Goal: Task Accomplishment & Management: Use online tool/utility

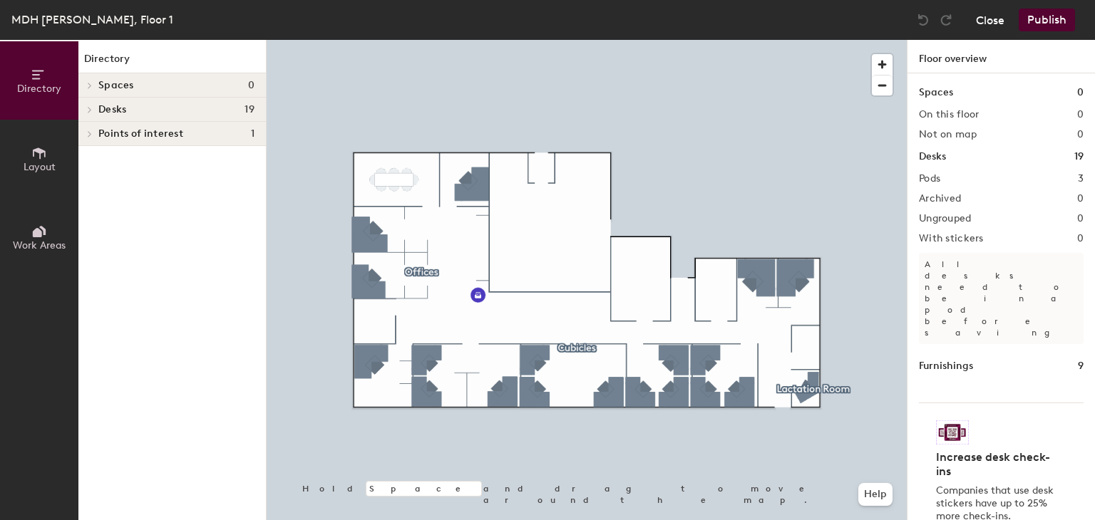
click at [981, 29] on button "Close" at bounding box center [990, 20] width 29 height 23
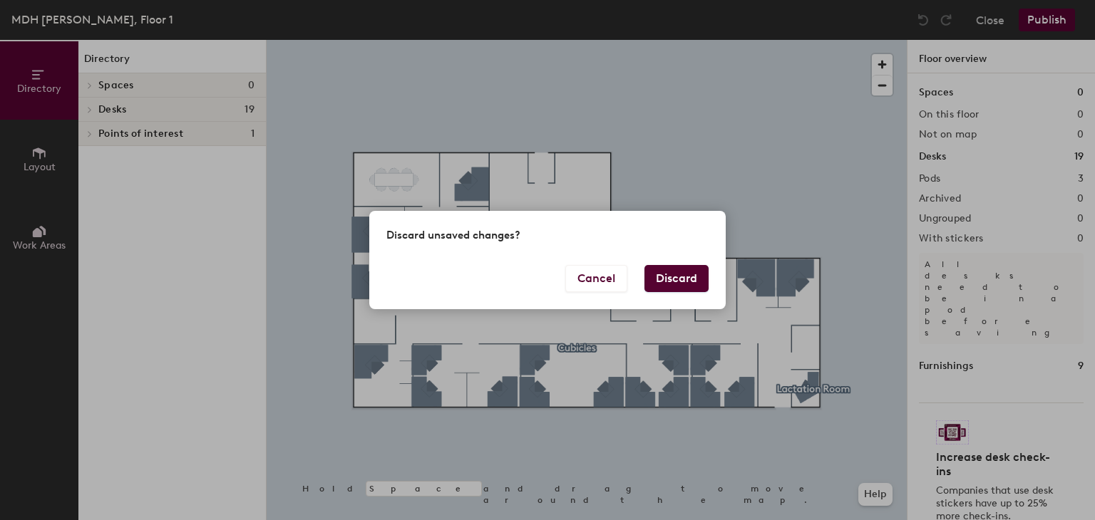
click at [689, 283] on button "Discard" at bounding box center [676, 278] width 64 height 27
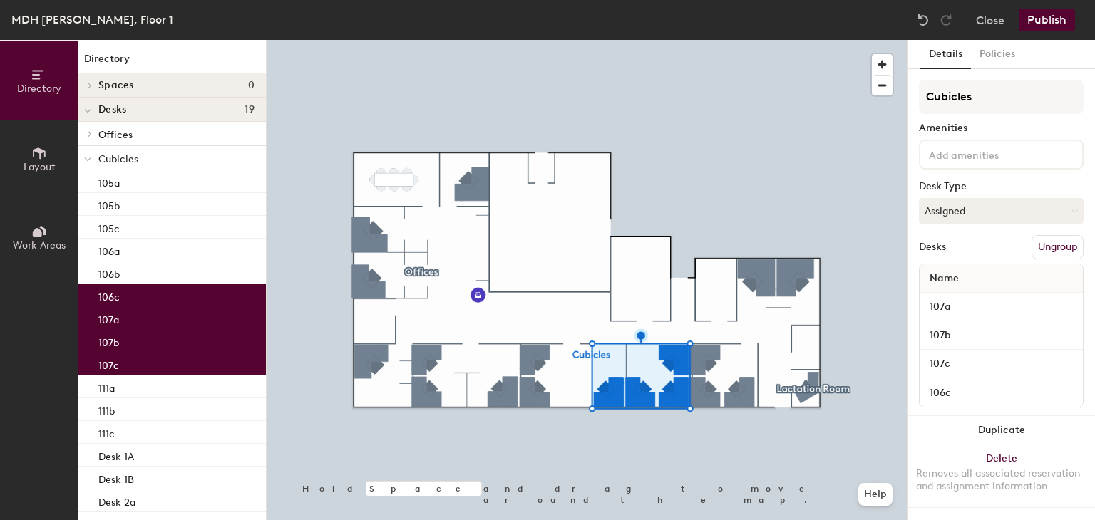
click at [1047, 246] on button "Ungroup" at bounding box center [1057, 247] width 52 height 24
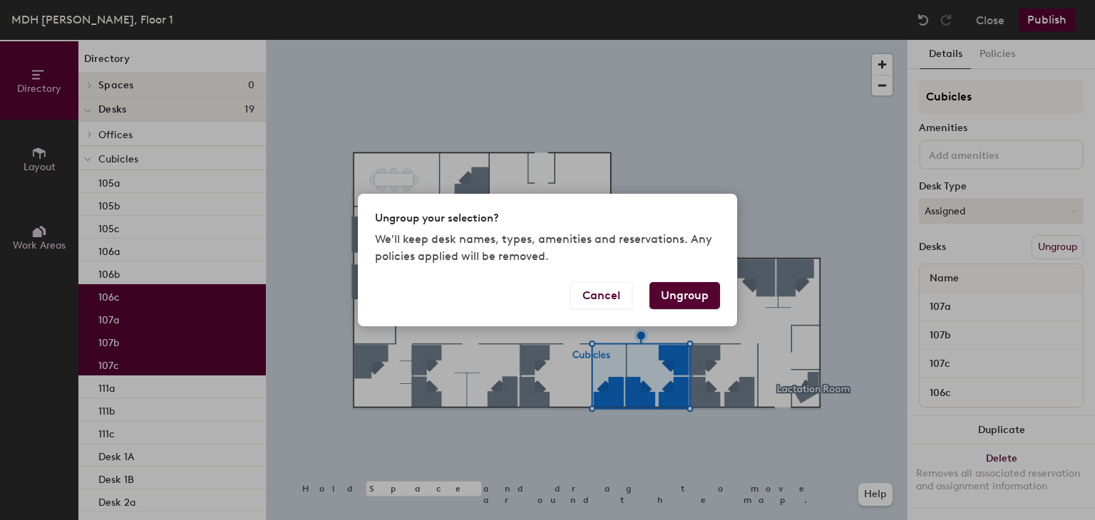
click at [699, 299] on button "Ungroup" at bounding box center [684, 295] width 71 height 27
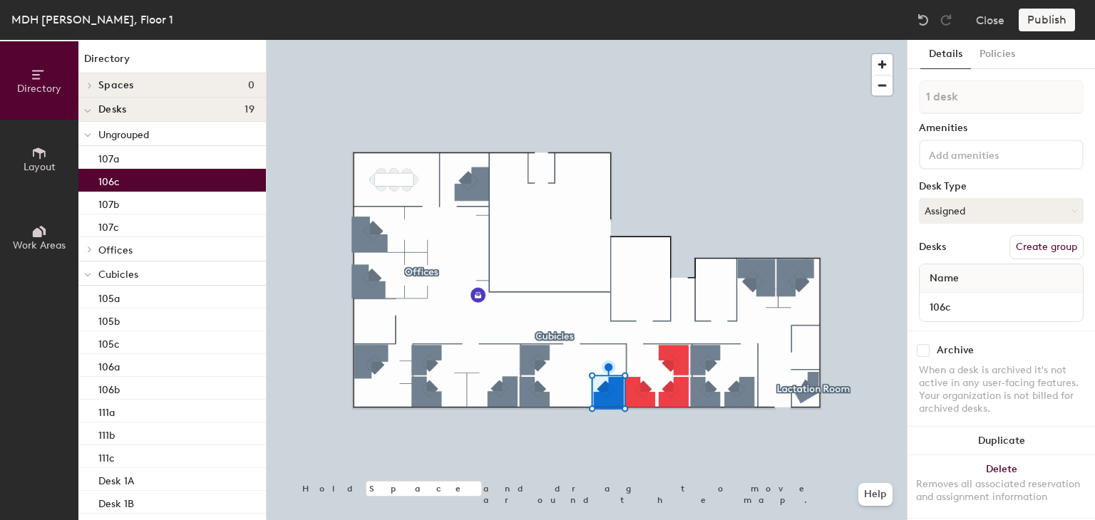
click at [1015, 240] on button "Create group" at bounding box center [1046, 247] width 74 height 24
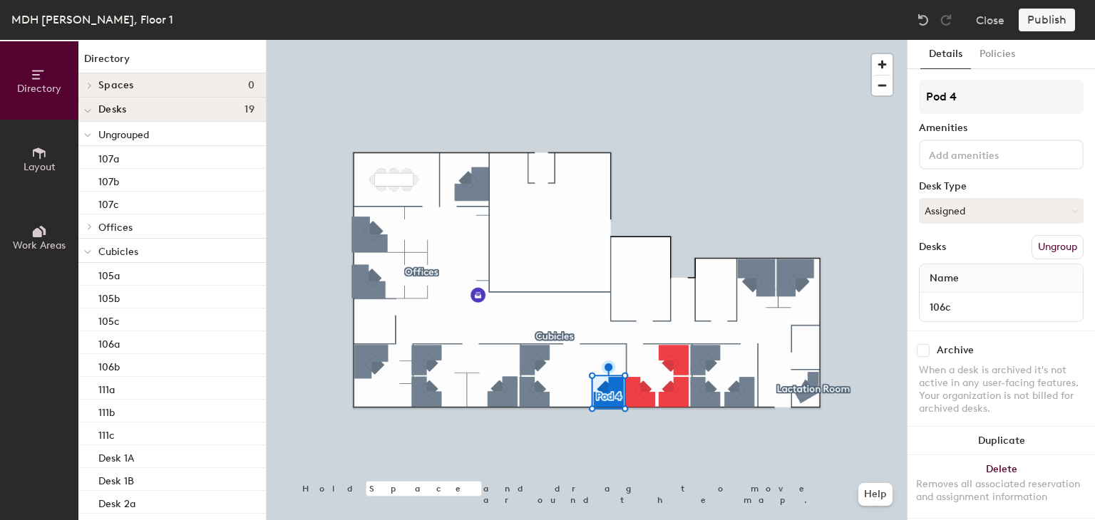
click at [903, 99] on div "Directory Layout Work Areas Directory Spaces 0 Desks 19 Ungrouped 107a 107b 107…" at bounding box center [547, 280] width 1095 height 480
type input "Marshall EH Cubicles"
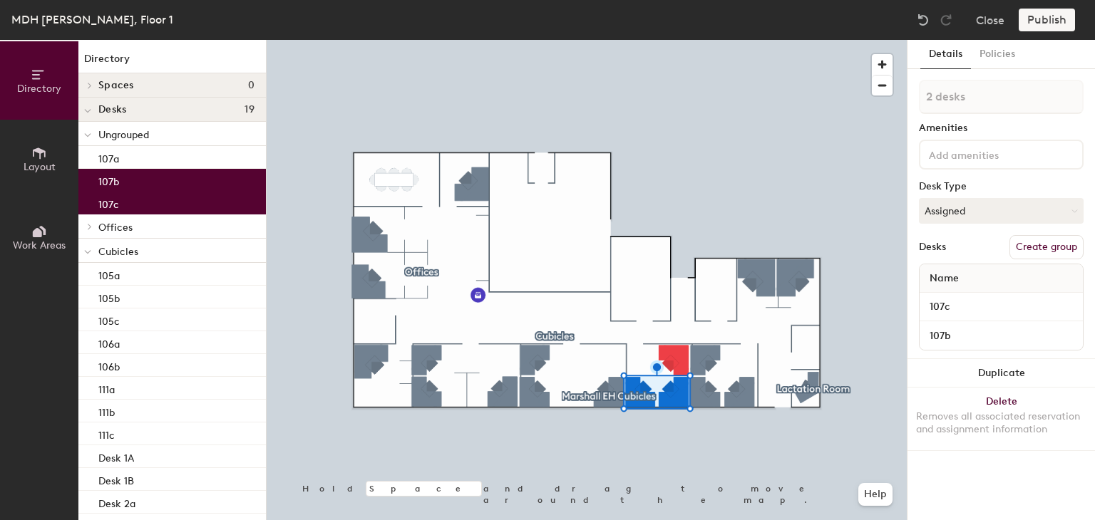
type input "3 desks"
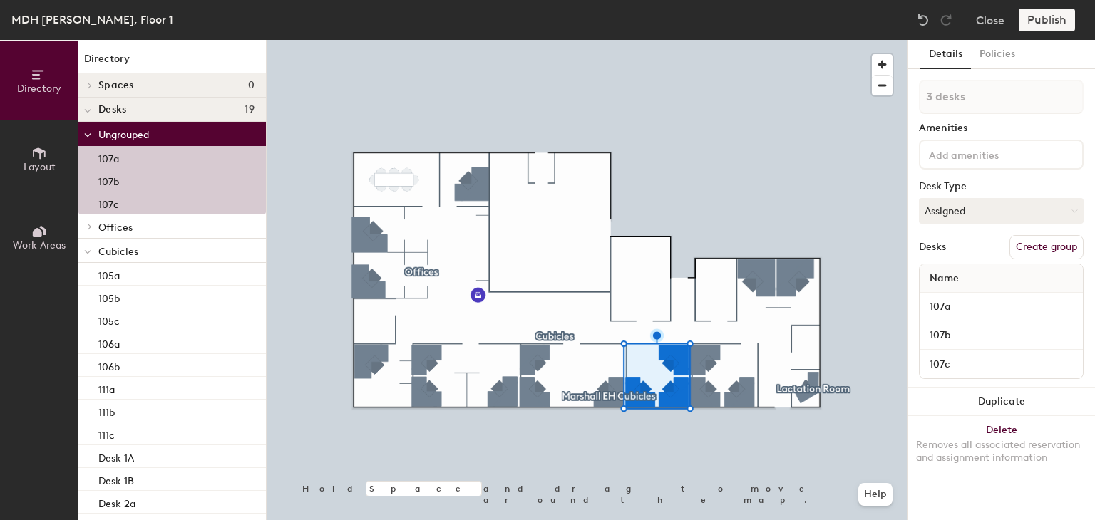
click at [1033, 243] on button "Create group" at bounding box center [1046, 247] width 74 height 24
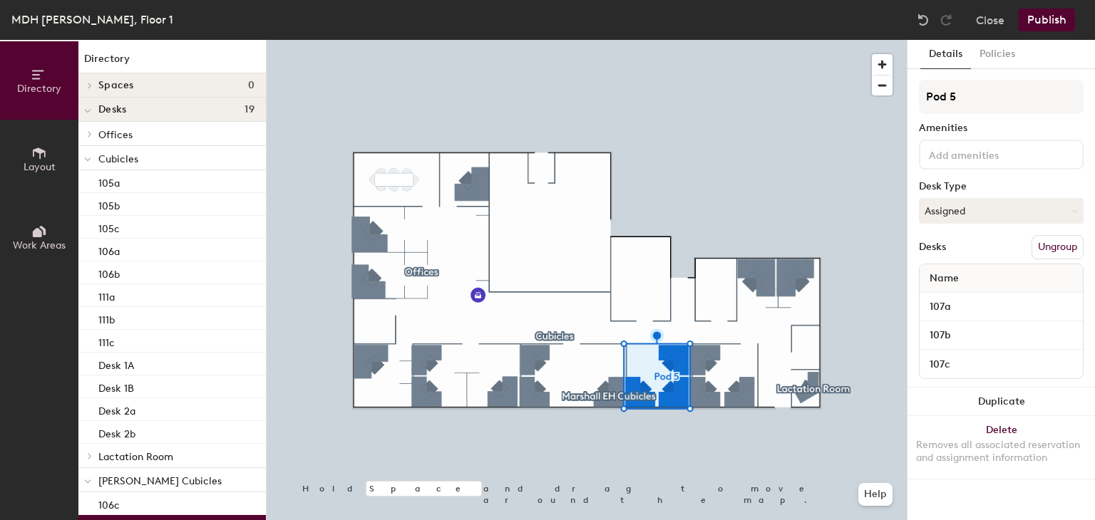
drag, startPoint x: 971, startPoint y: 103, endPoint x: 907, endPoint y: 110, distance: 63.8
click at [907, 110] on div "Details Policies Pod 5 Amenities Desk Type Assigned Desks Ungroup Name 107a 107…" at bounding box center [1000, 280] width 187 height 480
type input "Marshall EPR Cubicles"
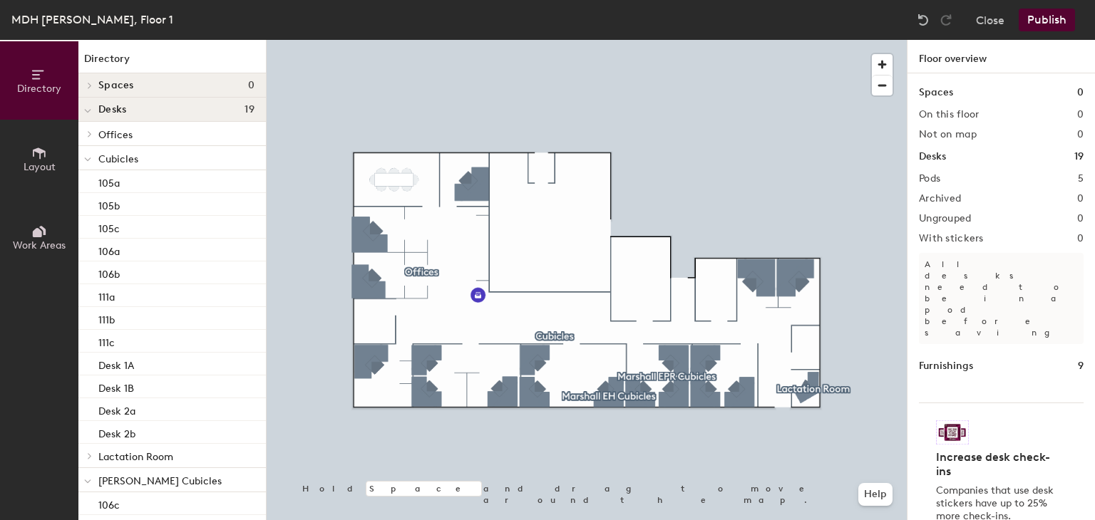
click at [1043, 29] on button "Publish" at bounding box center [1046, 20] width 56 height 23
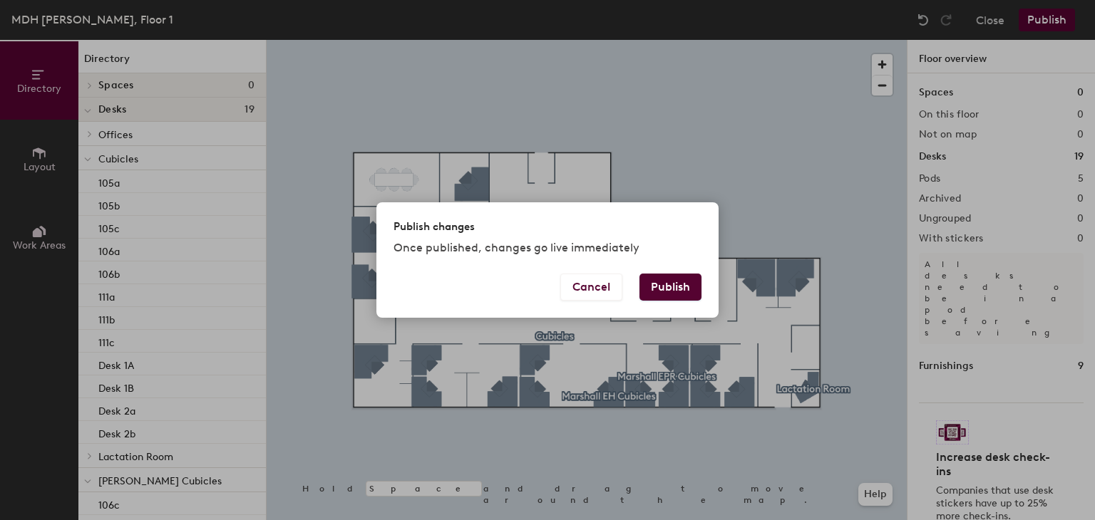
click at [672, 284] on button "Publish" at bounding box center [670, 287] width 62 height 27
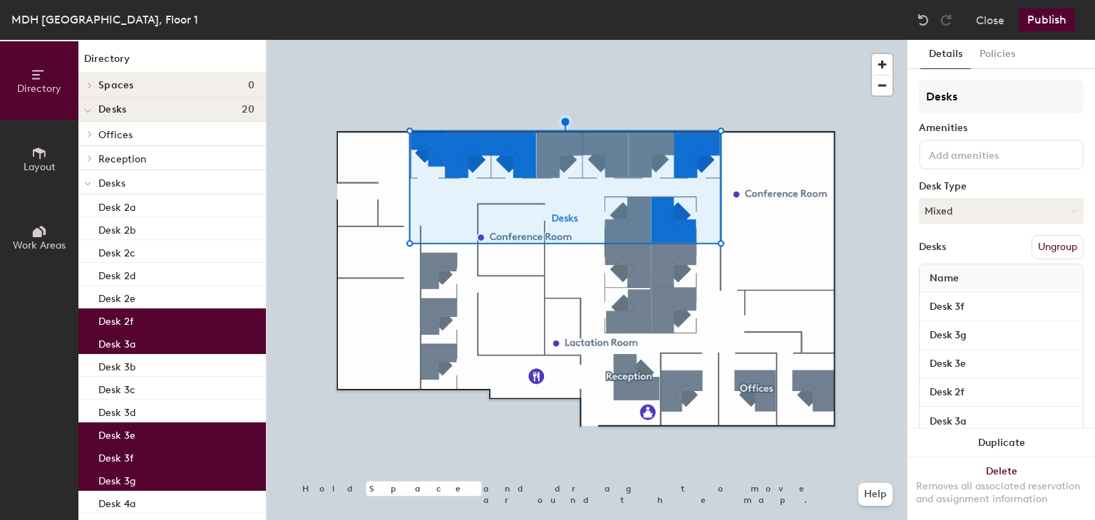
click at [1043, 252] on button "Ungroup" at bounding box center [1057, 247] width 52 height 24
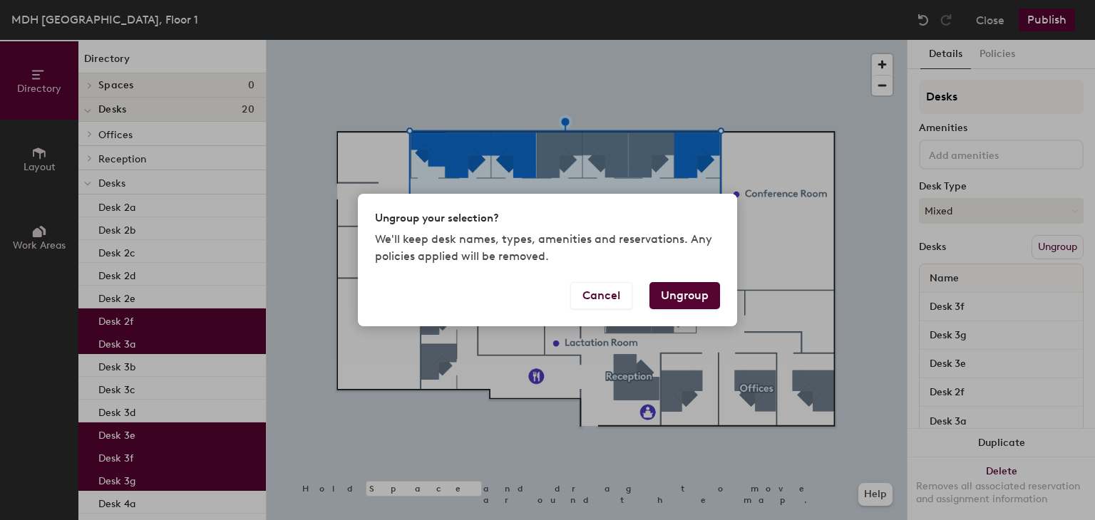
click at [675, 303] on button "Ungroup" at bounding box center [684, 295] width 71 height 27
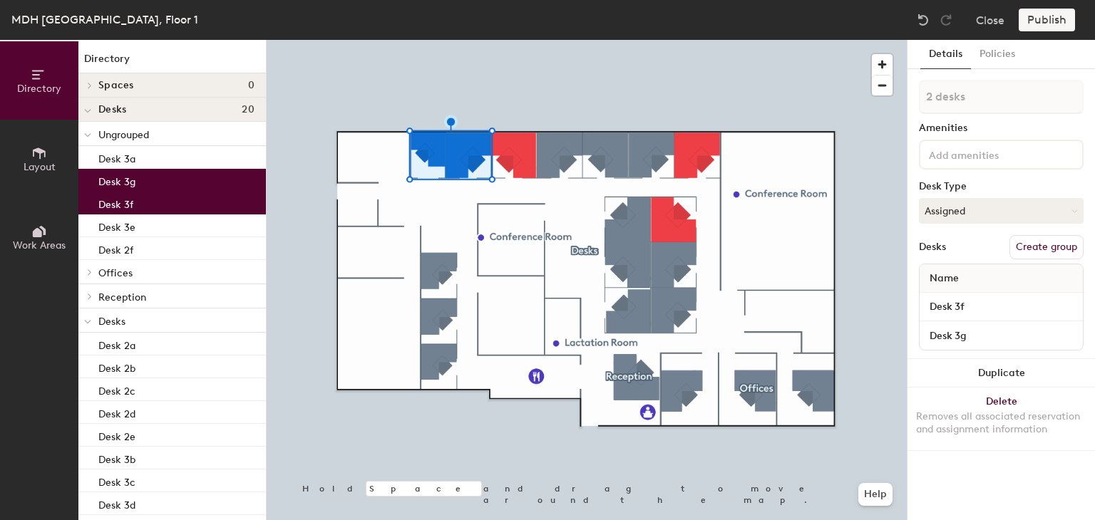
type input "3 desks"
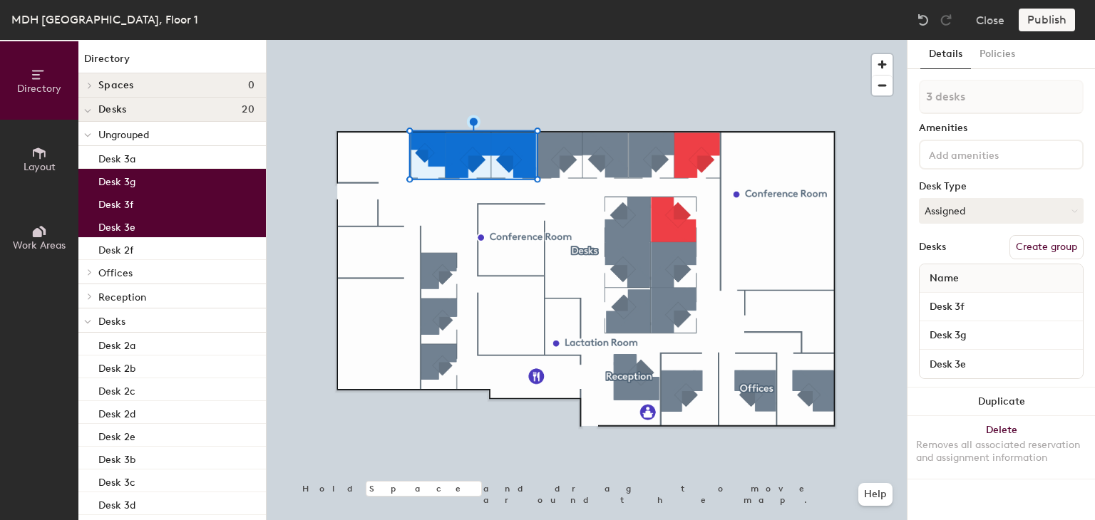
click at [1019, 249] on button "Create group" at bounding box center [1046, 247] width 74 height 24
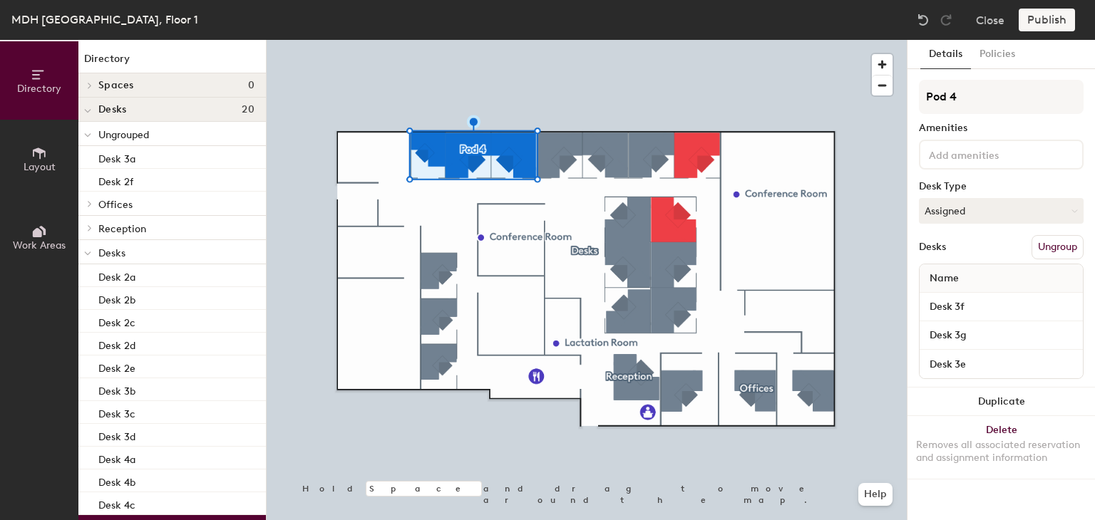
drag, startPoint x: 963, startPoint y: 93, endPoint x: 912, endPoint y: 95, distance: 50.6
click at [912, 95] on div "Details Policies Pod 4 Amenities Desk Type Assigned Desks Ungroup Name Desk 3f …" at bounding box center [1000, 280] width 187 height 480
type input "Rochester EH Cubicles"
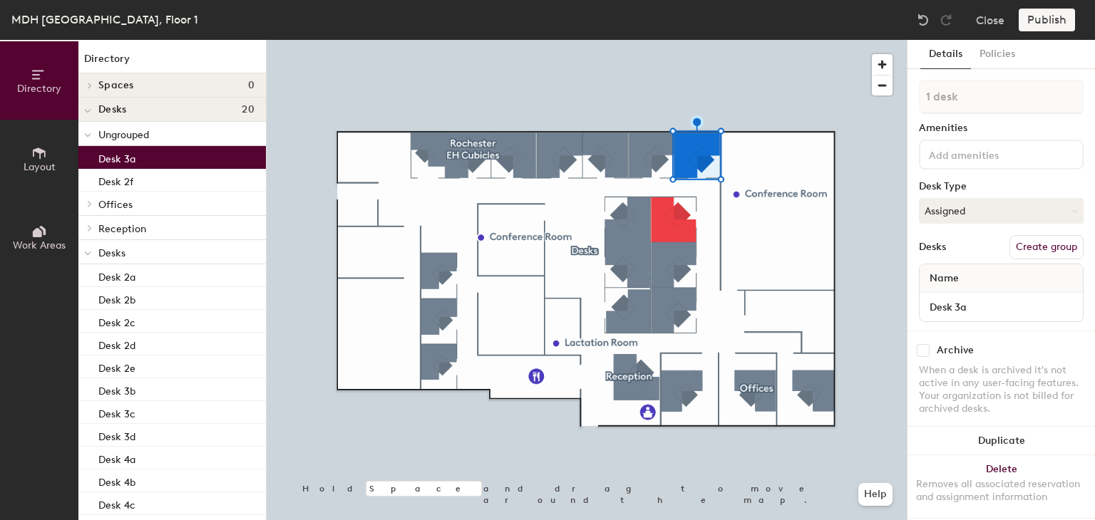
click at [1009, 244] on button "Create group" at bounding box center [1046, 247] width 74 height 24
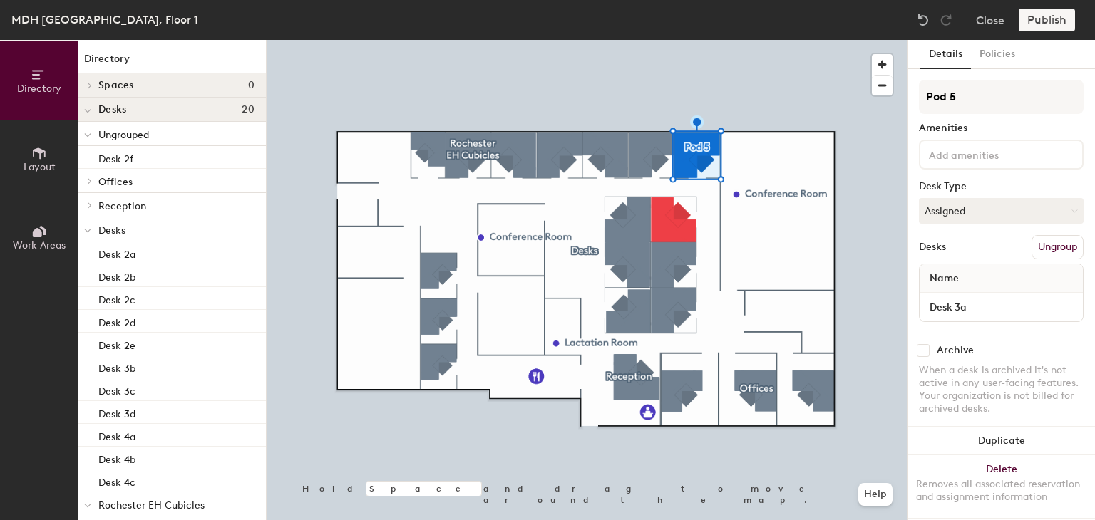
drag, startPoint x: 963, startPoint y: 95, endPoint x: 907, endPoint y: 95, distance: 56.3
click at [907, 95] on div "Details Policies Pod 5 Amenities Desk Type Assigned Desks Ungroup Name Desk 3a …" at bounding box center [1000, 280] width 187 height 480
type input "Rochester IDEPC Cubicles"
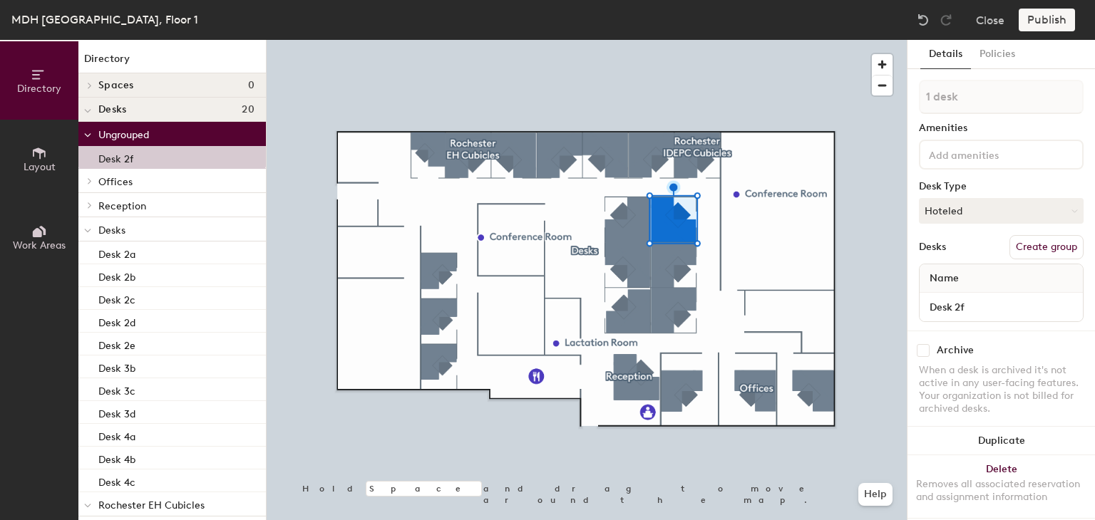
click at [1032, 252] on button "Create group" at bounding box center [1046, 247] width 74 height 24
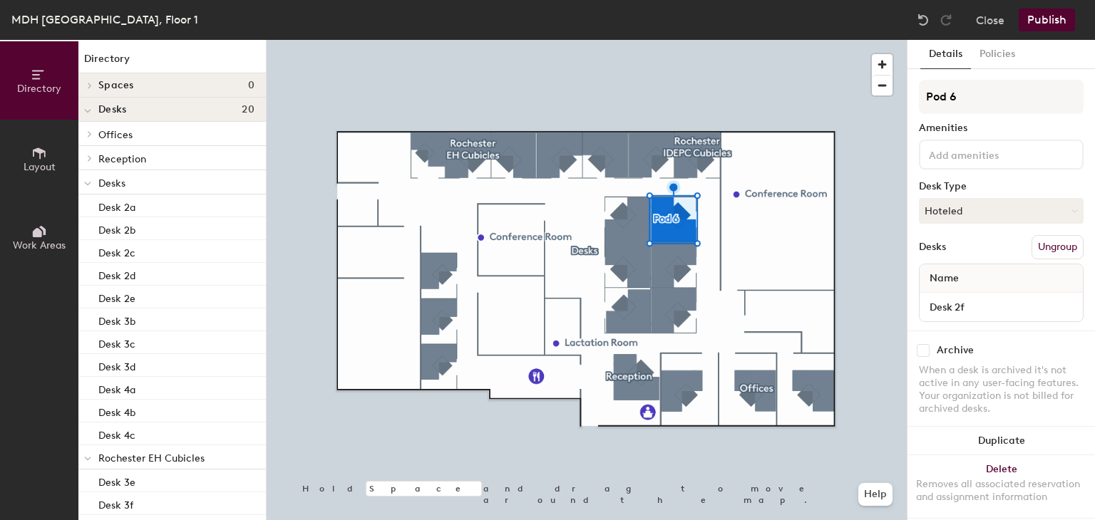
drag, startPoint x: 964, startPoint y: 97, endPoint x: 915, endPoint y: 100, distance: 48.5
click at [915, 100] on div "Details Policies Pod 6 Amenities Desk Type Hoteled Desks Ungroup Name Desk 2f A…" at bounding box center [1000, 280] width 187 height 480
type input "Rochester IPMH Cubicles"
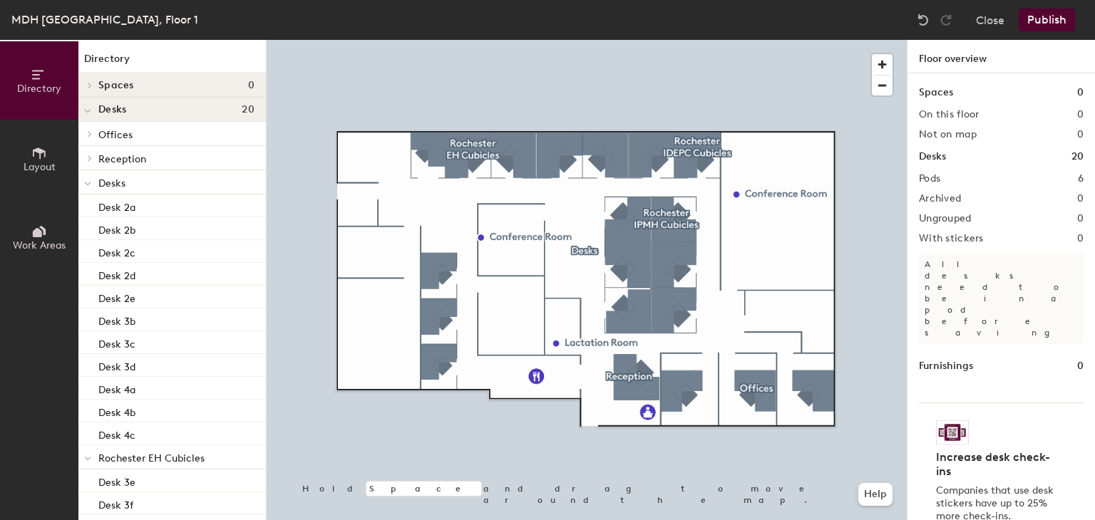
click at [1041, 26] on button "Publish" at bounding box center [1046, 20] width 56 height 23
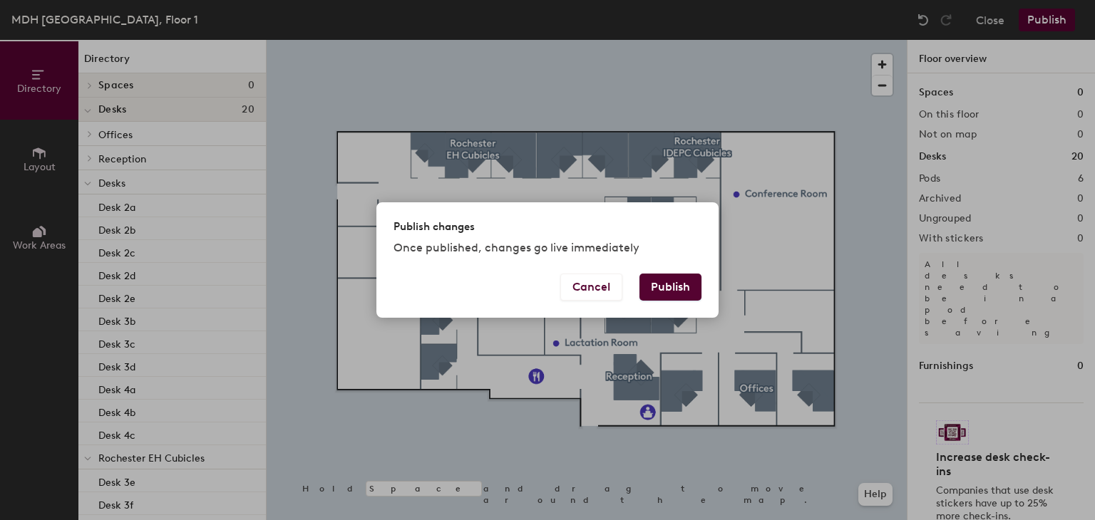
click at [664, 292] on button "Publish" at bounding box center [670, 287] width 62 height 27
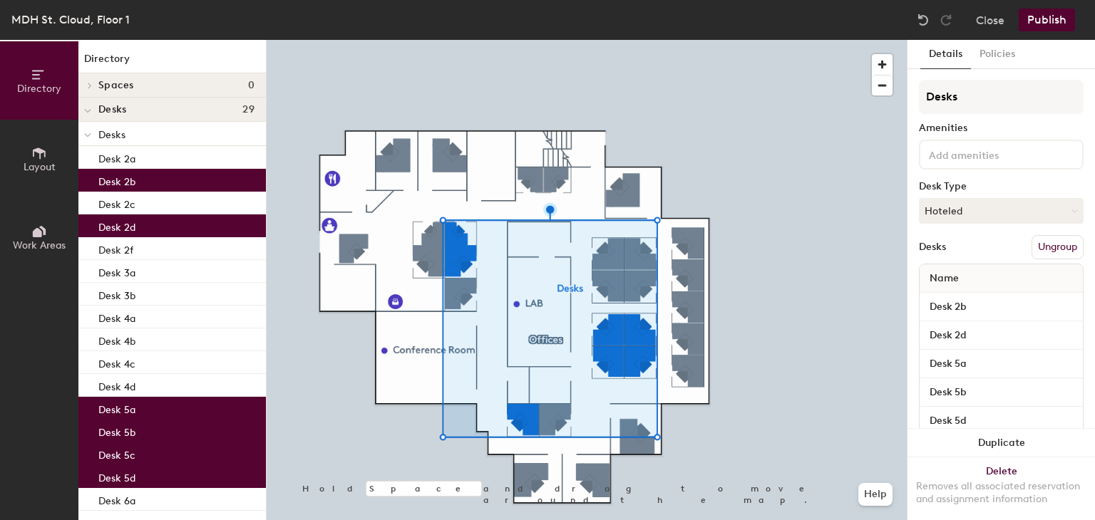
click at [1032, 242] on button "Ungroup" at bounding box center [1057, 247] width 52 height 24
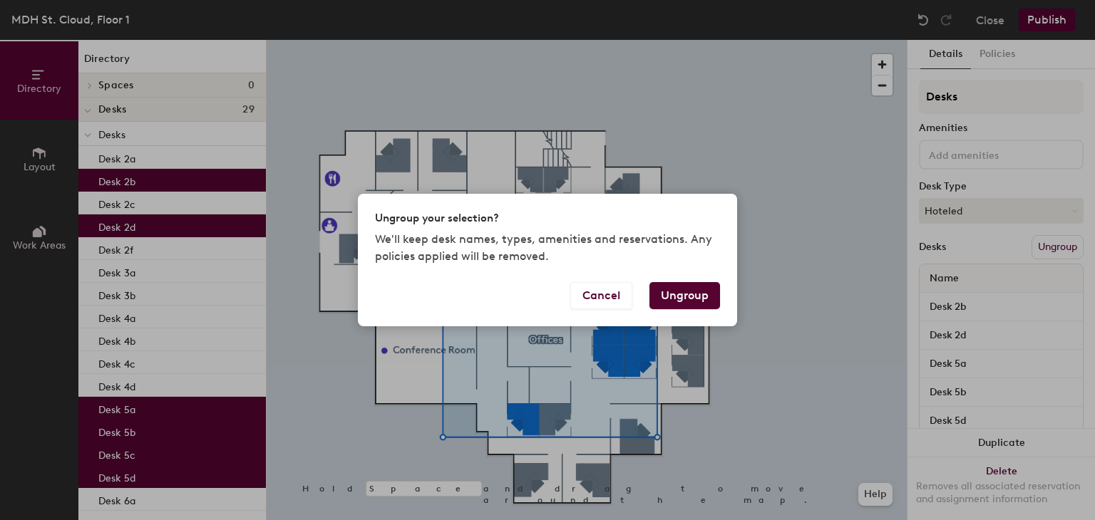
click at [706, 298] on button "Ungroup" at bounding box center [684, 295] width 71 height 27
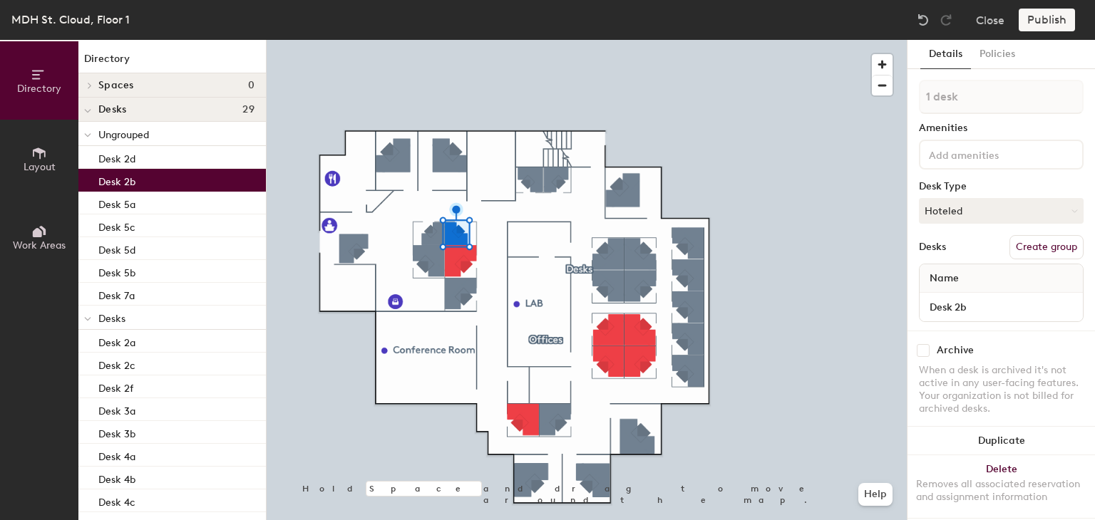
type input "2 desks"
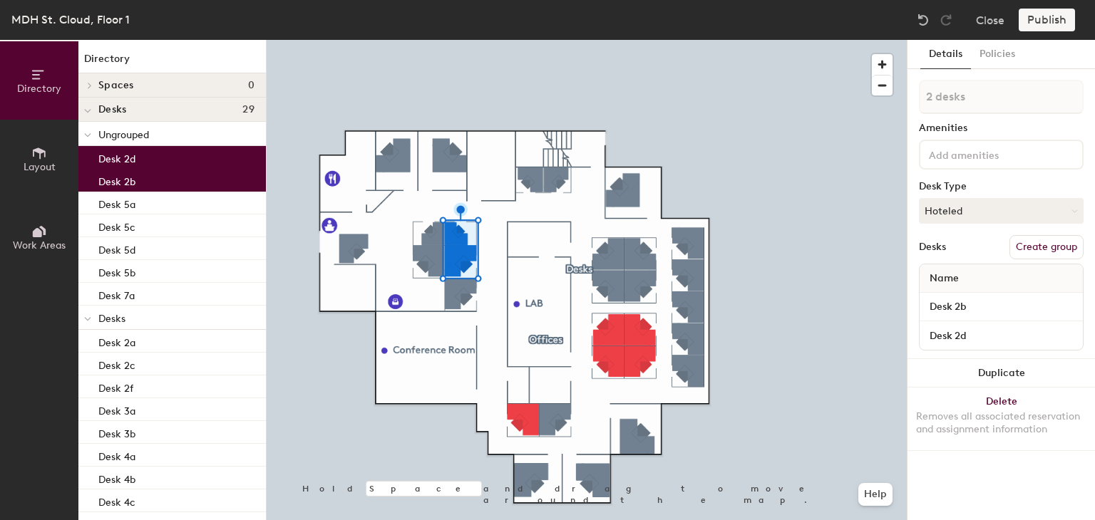
click at [1019, 246] on button "Create group" at bounding box center [1046, 247] width 74 height 24
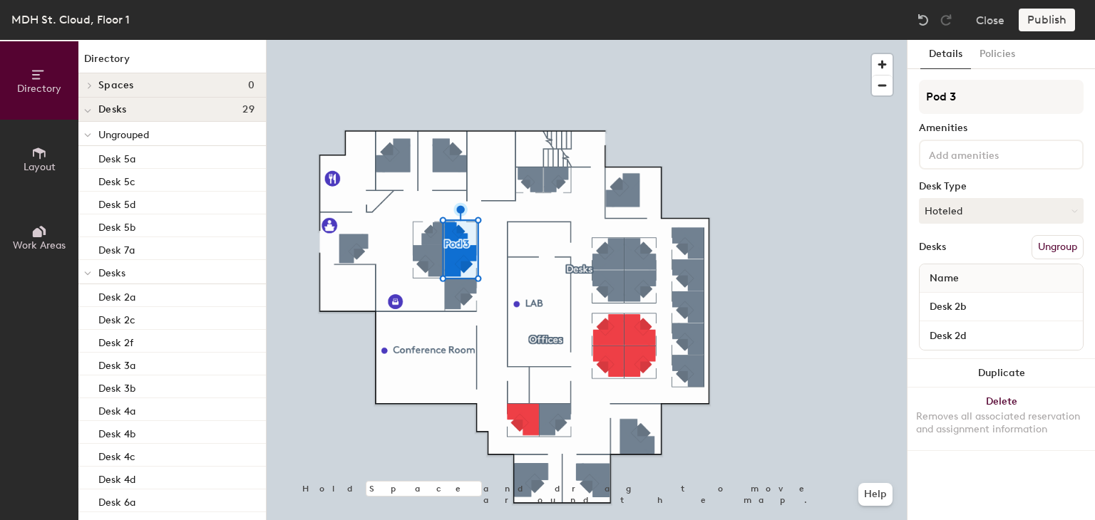
click at [906, 98] on div "Directory Layout Work Areas Directory Spaces 0 Desks 29 Ungrouped Desk 5a Desk …" at bounding box center [547, 280] width 1095 height 480
click at [902, 100] on div "Directory Layout Work Areas Directory Spaces 0 Desks 29 Ungrouped Desk 5a Desk …" at bounding box center [547, 280] width 1095 height 480
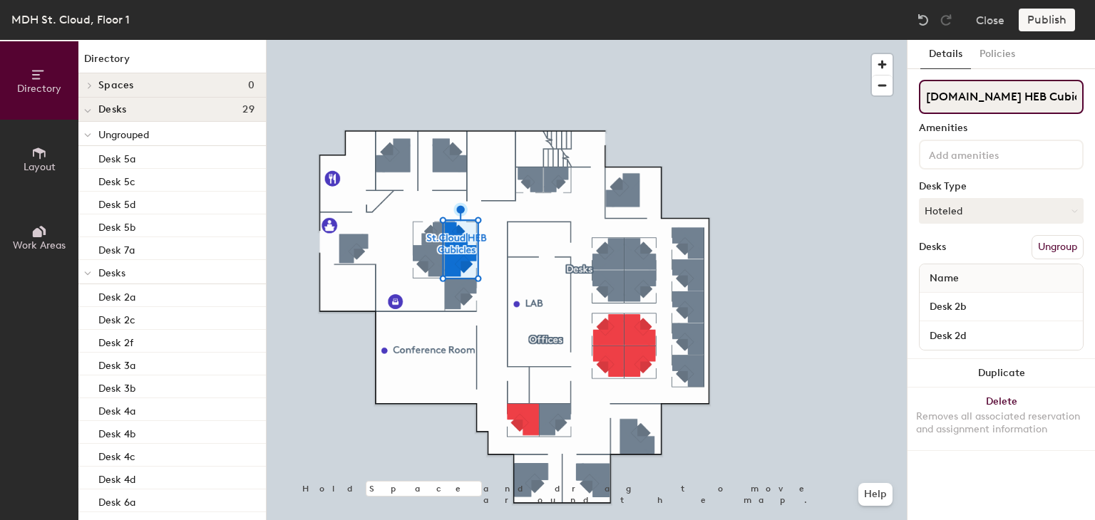
type input "St.Cloud HEB Cubicles"
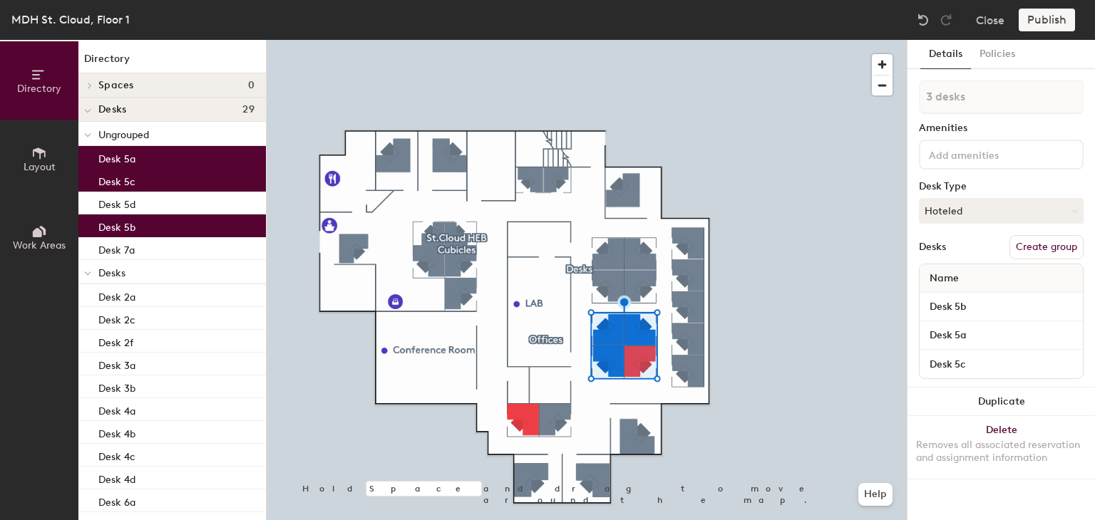
type input "4 desks"
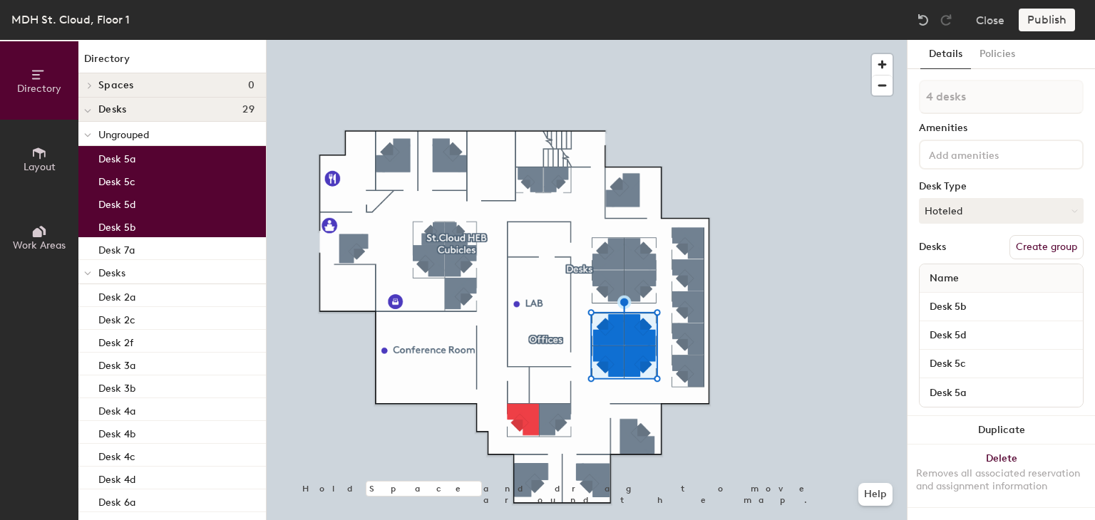
click at [1021, 239] on button "Create group" at bounding box center [1046, 247] width 74 height 24
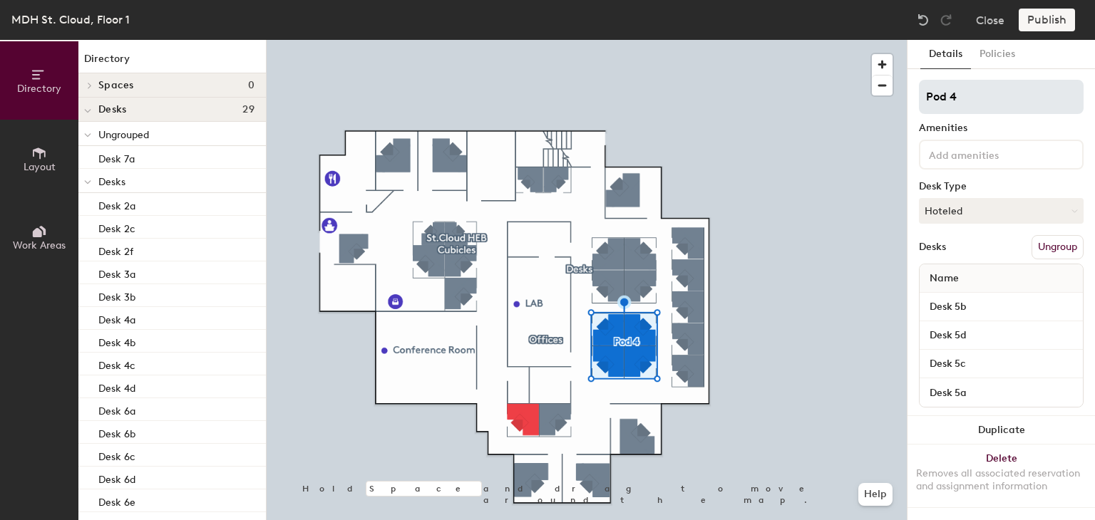
drag, startPoint x: 966, startPoint y: 102, endPoint x: 919, endPoint y: 98, distance: 47.2
click at [919, 98] on input "Pod 4" at bounding box center [1001, 97] width 165 height 34
type input "St.Cloud EH Cubicles"
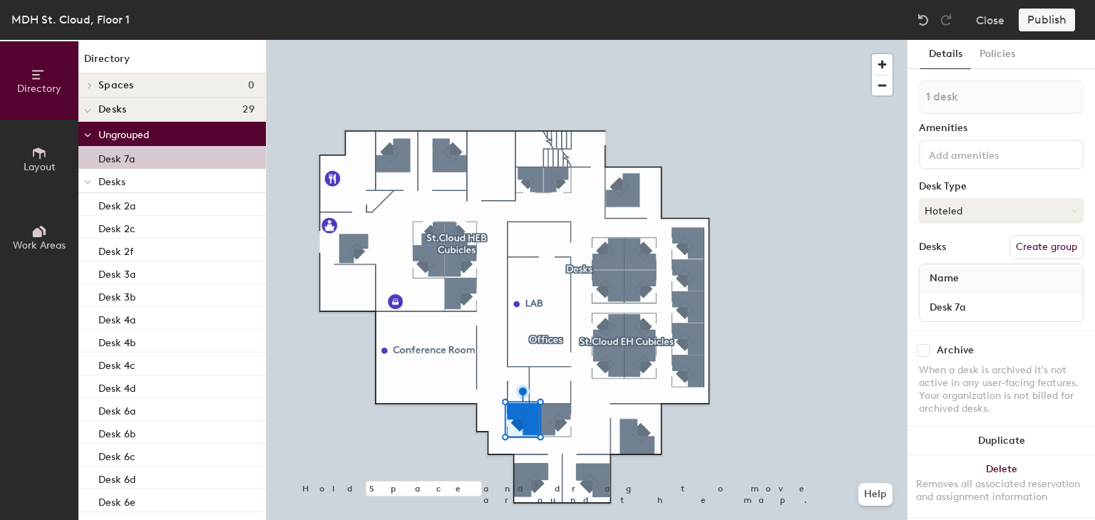
click at [1024, 240] on button "Create group" at bounding box center [1046, 247] width 74 height 24
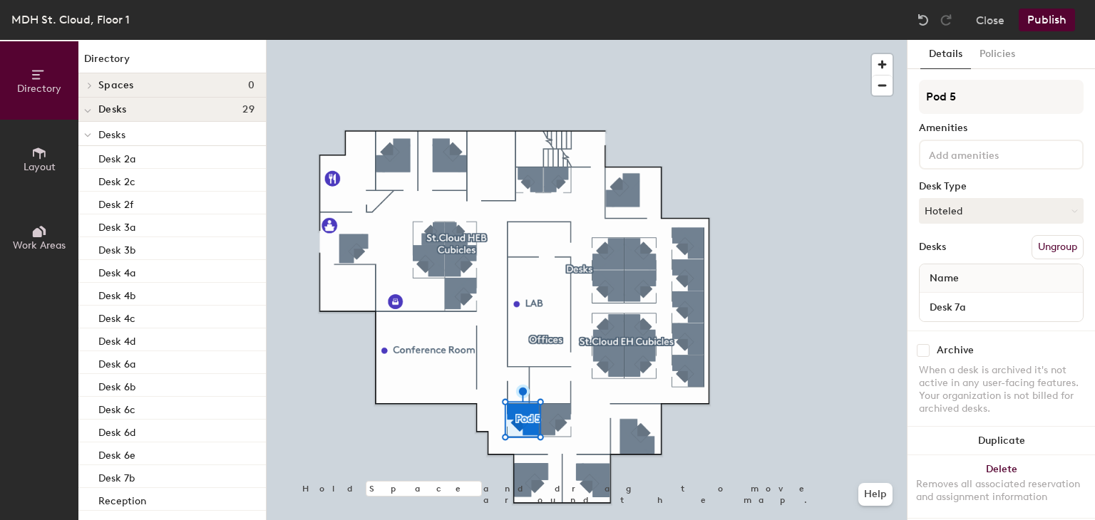
drag, startPoint x: 962, startPoint y: 89, endPoint x: 913, endPoint y: 98, distance: 50.0
click at [913, 98] on div "Details Policies Pod 5 Amenities Desk Type Hoteled Desks Ungroup Name Desk 7a A…" at bounding box center [1000, 280] width 187 height 480
type input "St.Cloud PHL Cubicles"
click at [807, 40] on div at bounding box center [587, 40] width 640 height 0
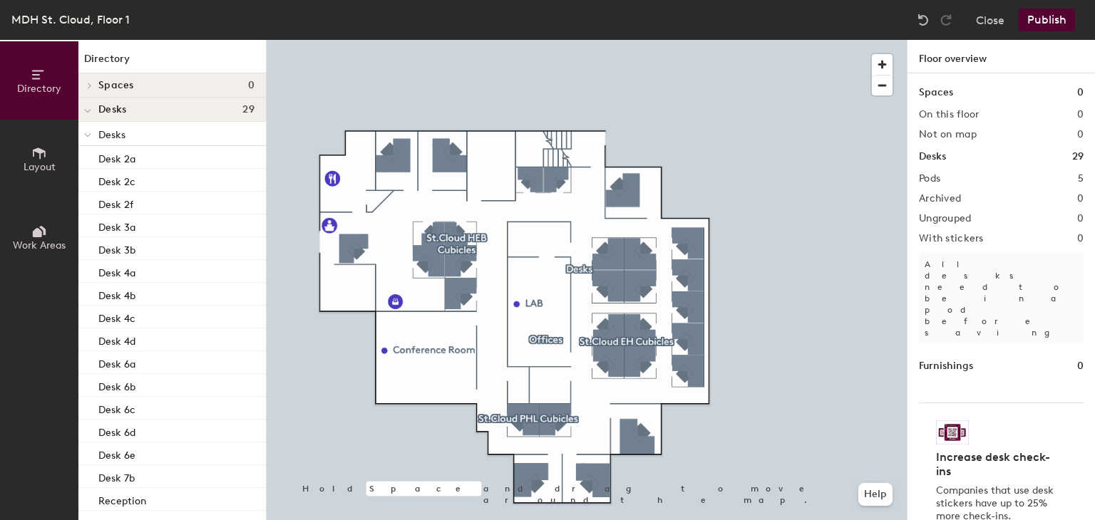
click at [1040, 26] on button "Publish" at bounding box center [1046, 20] width 56 height 23
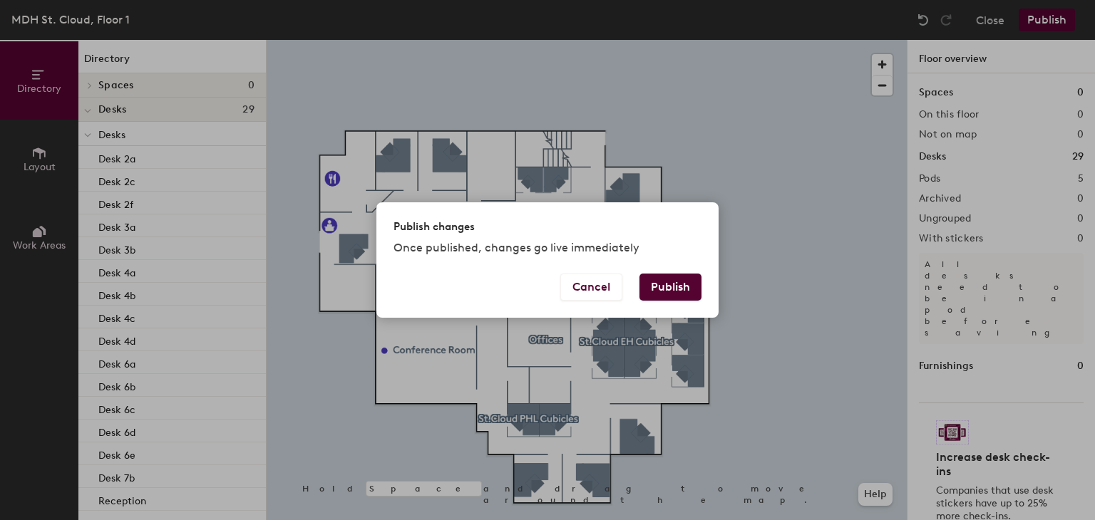
click at [678, 284] on button "Publish" at bounding box center [670, 287] width 62 height 27
